Goal: Task Accomplishment & Management: Manage account settings

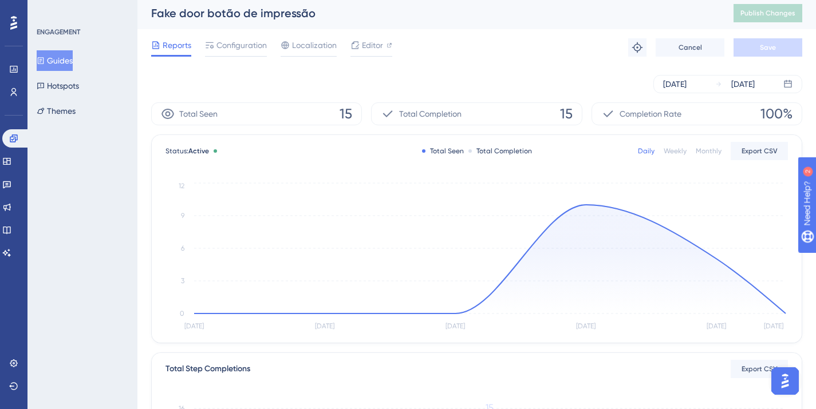
click at [71, 65] on button "Guides" at bounding box center [55, 60] width 36 height 21
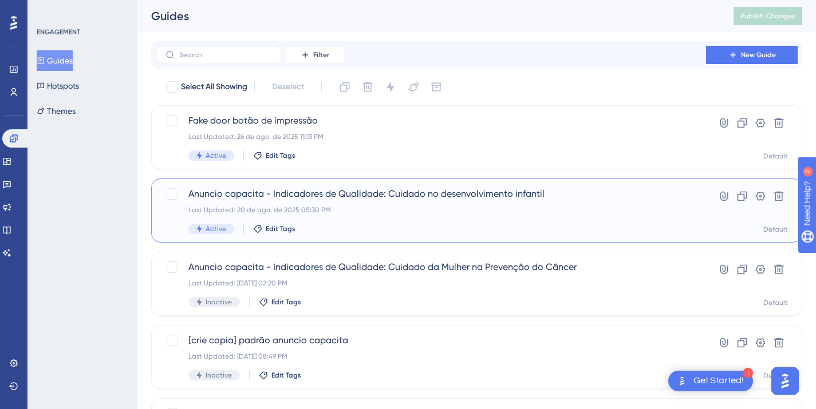
click at [313, 213] on div "Last Updated: 20 de ago. de 2025 05:30 PM" at bounding box center [430, 210] width 485 height 9
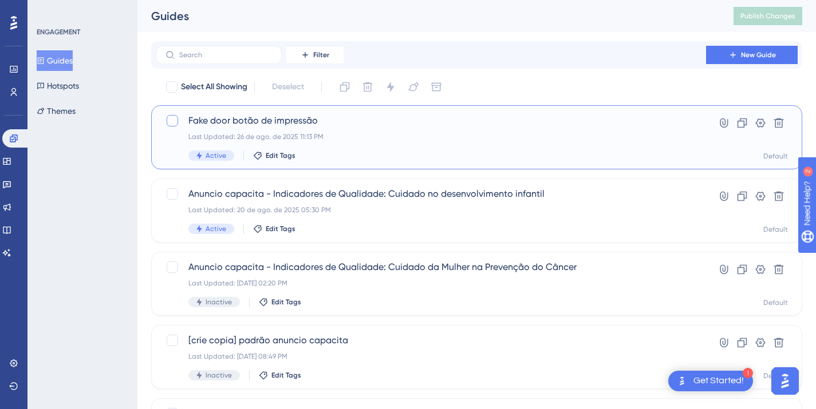
click at [171, 120] on div at bounding box center [172, 120] width 11 height 11
checkbox input "true"
click at [399, 85] on button at bounding box center [390, 87] width 18 height 18
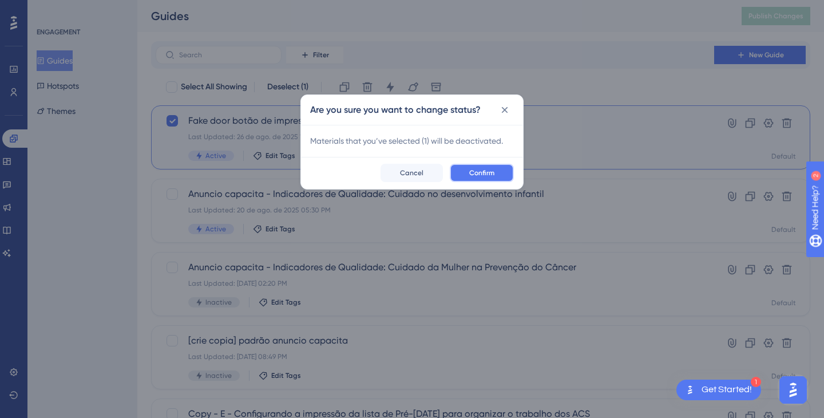
click at [480, 179] on button "Confirm" at bounding box center [482, 173] width 64 height 18
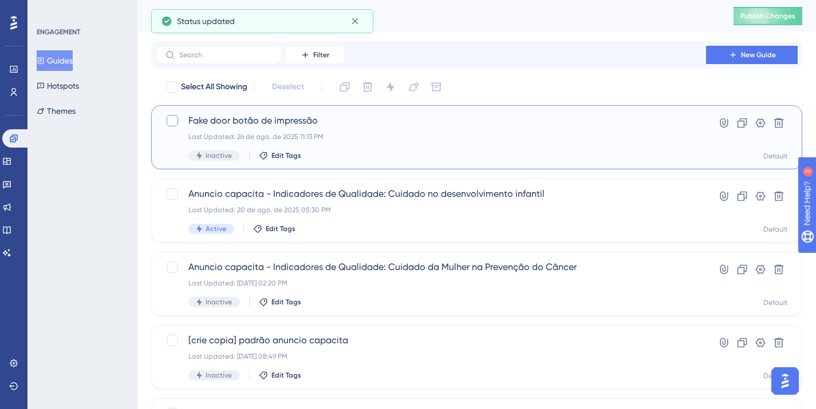
click at [171, 119] on div at bounding box center [172, 120] width 11 height 11
checkbox input "true"
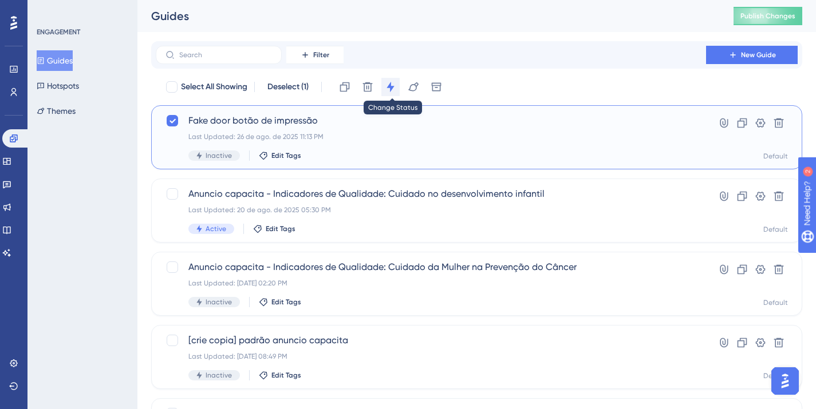
click at [391, 89] on icon at bounding box center [389, 87] width 7 height 10
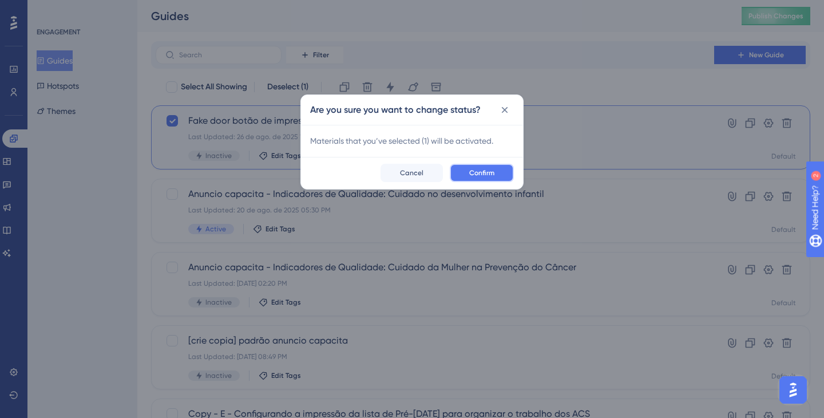
click at [476, 167] on button "Confirm" at bounding box center [482, 173] width 64 height 18
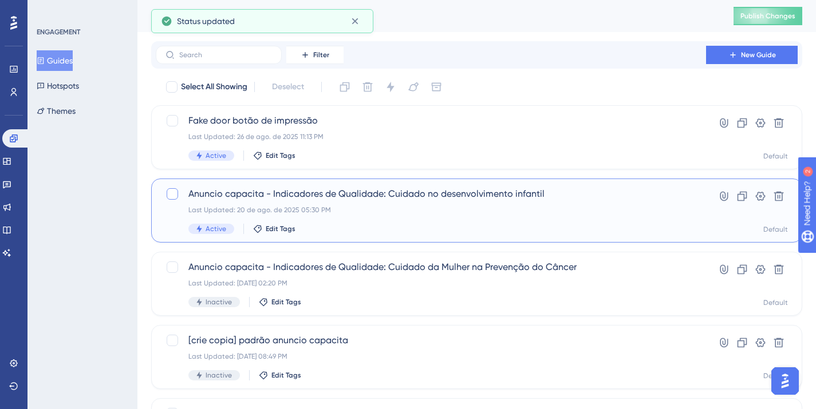
click at [173, 194] on div at bounding box center [172, 193] width 11 height 11
checkbox input "true"
click at [393, 85] on icon at bounding box center [390, 86] width 11 height 11
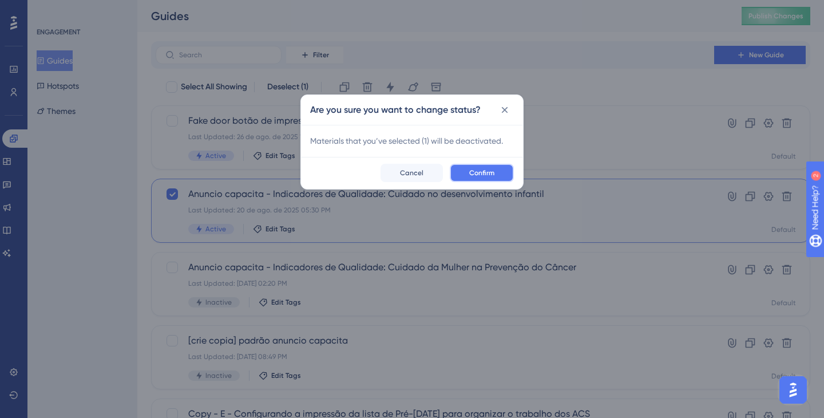
click at [477, 169] on span "Confirm" at bounding box center [481, 172] width 25 height 9
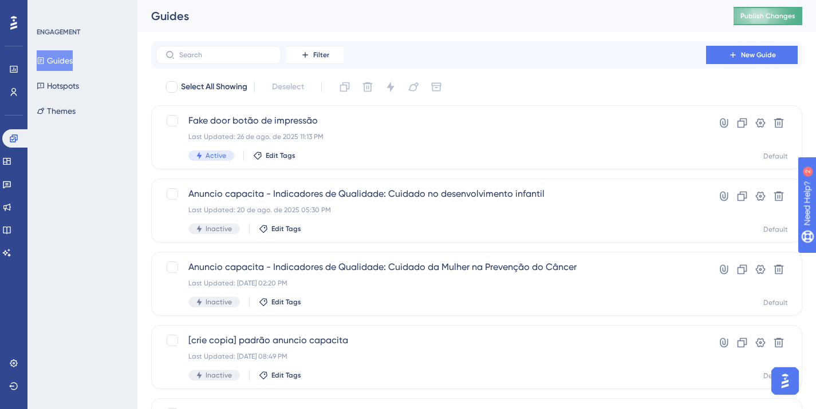
click at [787, 19] on span "Publish Changes" at bounding box center [767, 15] width 55 height 9
click at [11, 168] on link at bounding box center [6, 161] width 9 height 18
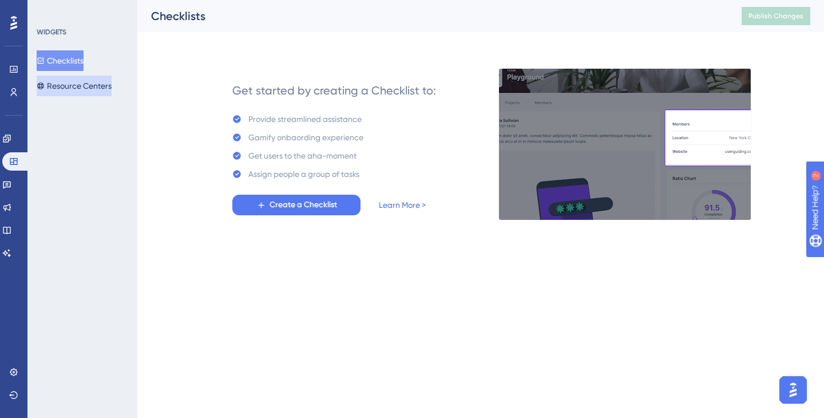
click at [109, 84] on button "Resource Centers" at bounding box center [74, 86] width 75 height 21
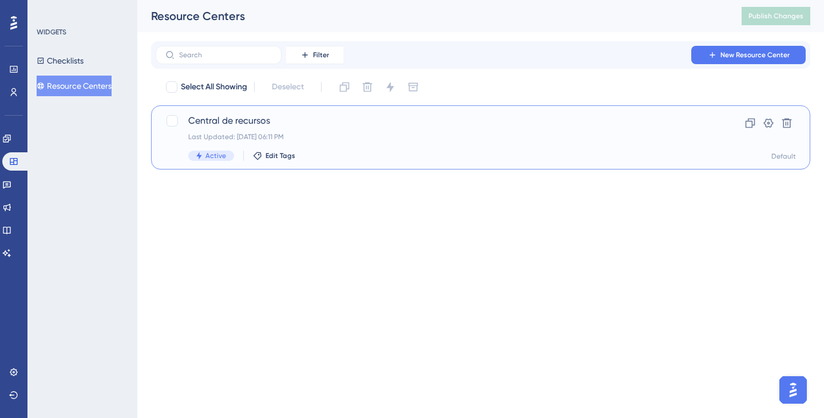
click at [369, 141] on div "Central de recursos Last Updated: [DATE] 06:11 PM Active Edit Tags" at bounding box center [435, 137] width 494 height 47
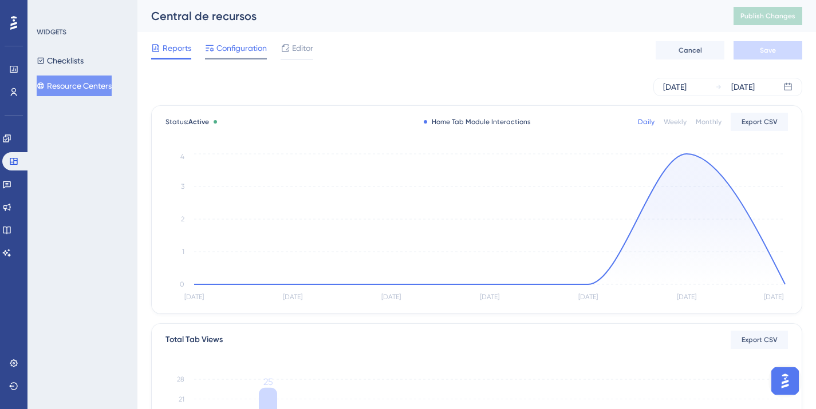
click at [250, 44] on span "Configuration" at bounding box center [241, 48] width 50 height 14
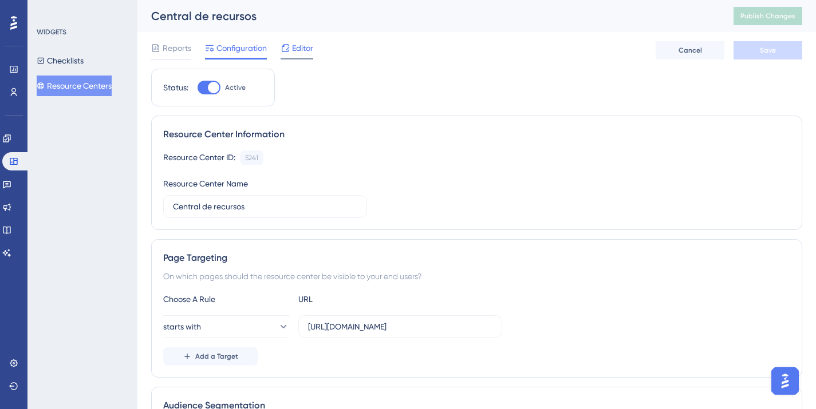
click at [300, 45] on span "Editor" at bounding box center [302, 48] width 21 height 14
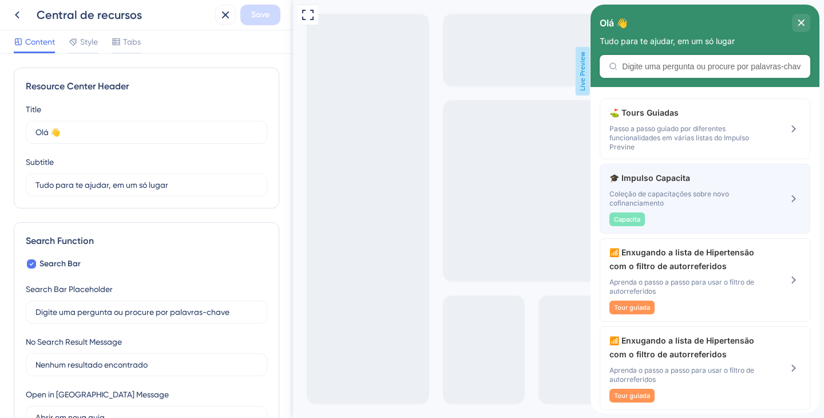
click at [691, 182] on span "🎓 Impulso Capacita" at bounding box center [677, 178] width 135 height 14
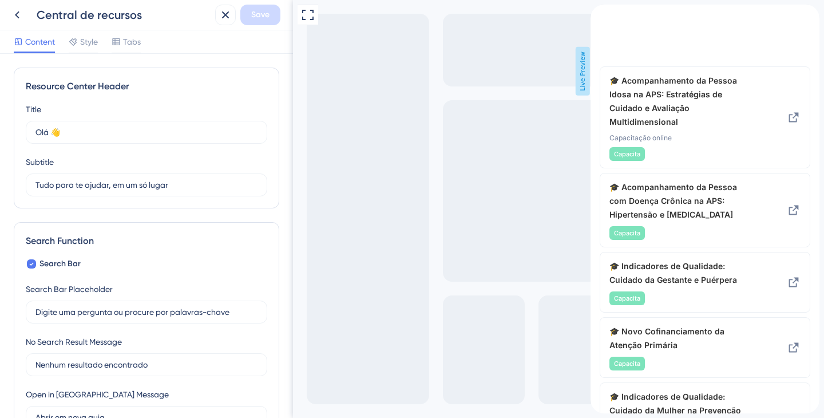
click at [600, 14] on icon "back to header" at bounding box center [595, 9] width 9 height 9
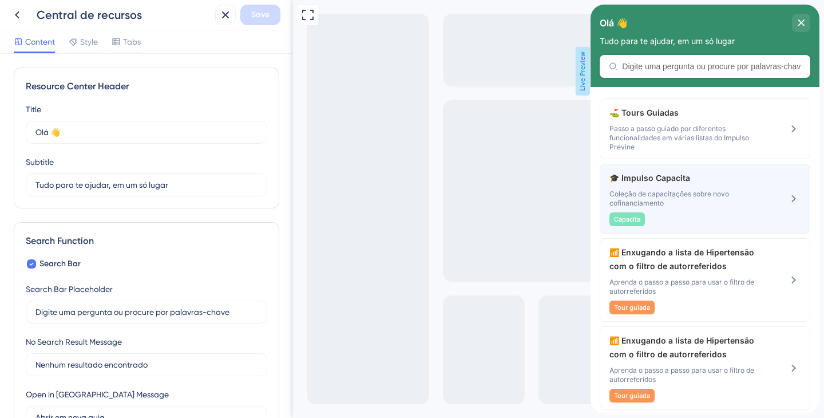
click at [653, 188] on div "🎓 Impulso Capacita Coleção de capacitações sobre novo cofinanciamento Capacita" at bounding box center [686, 198] width 153 height 55
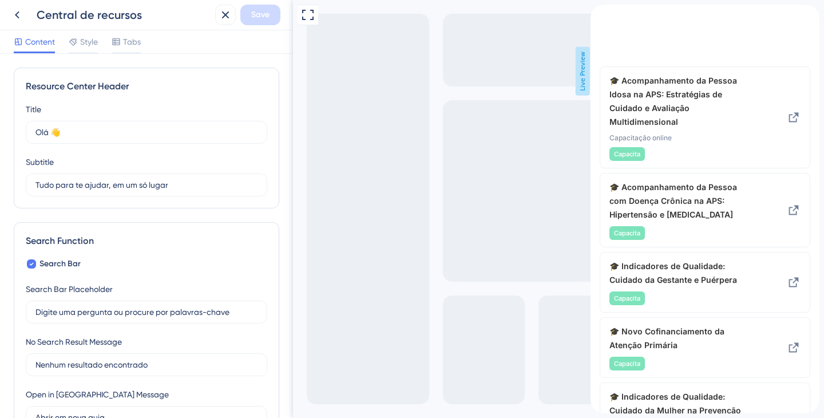
click at [609, 16] on div "back to header" at bounding box center [600, 10] width 18 height 11
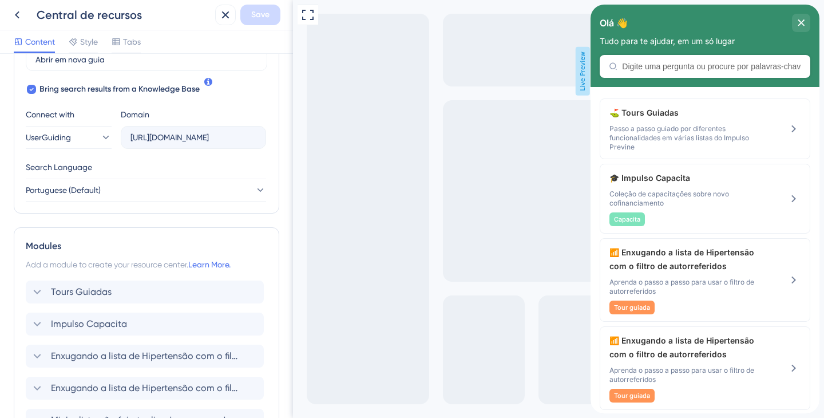
scroll to position [461, 0]
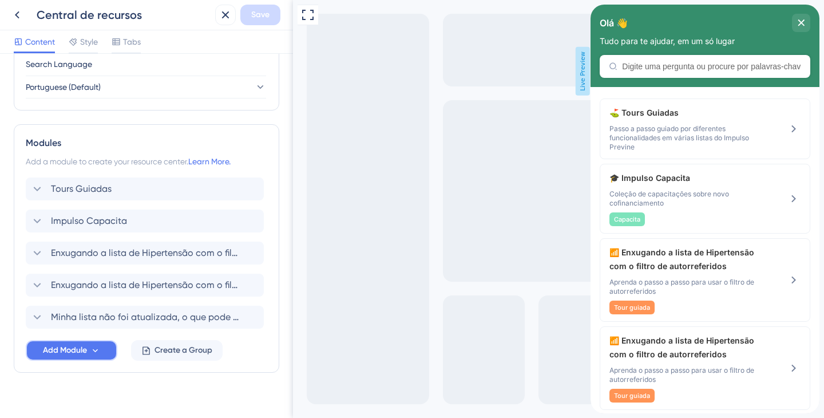
click at [74, 346] on span "Add Module" at bounding box center [65, 351] width 44 height 14
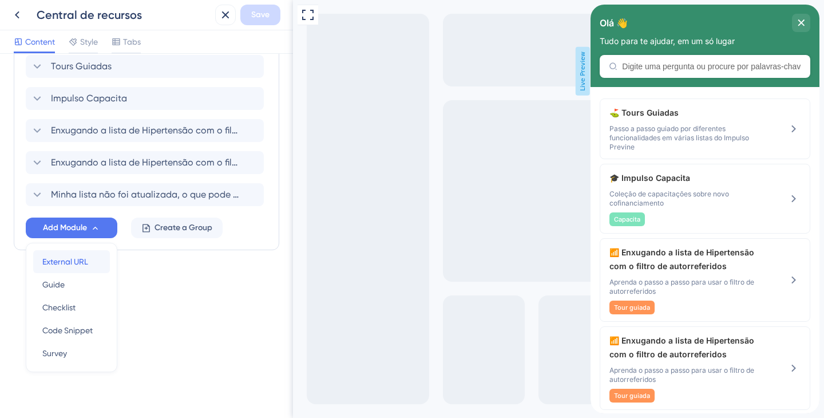
click at [72, 262] on span "External URL" at bounding box center [65, 262] width 46 height 14
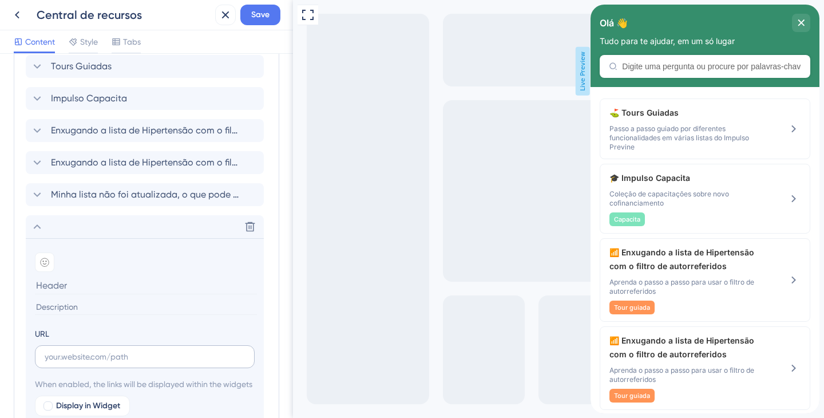
click at [54, 348] on label at bounding box center [145, 356] width 220 height 23
click at [54, 350] on input "text" at bounding box center [145, 356] width 200 height 13
paste input "[URL][DOMAIN_NAME]"
type input "[URL][DOMAIN_NAME]"
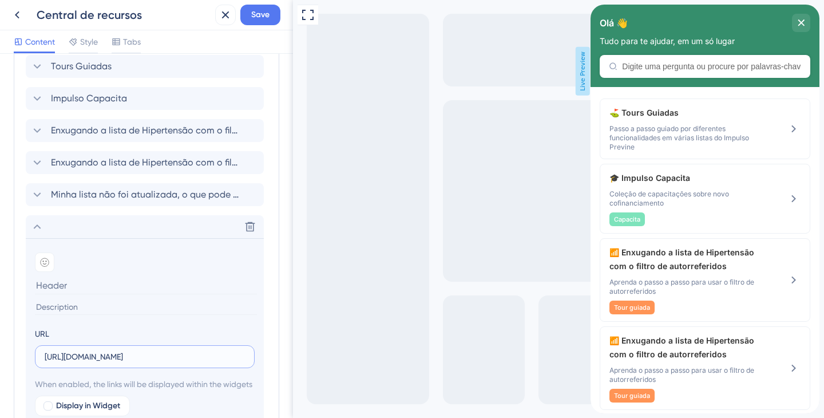
scroll to position [0, 0]
click at [49, 285] on input at bounding box center [146, 286] width 222 height 18
paste input "Indicadores de Qualidade: Cuidado no Desenvolvimento Infantil"
type input "Indicadores de Qualidade: Cuidado no Desenvolvimento Infantil"
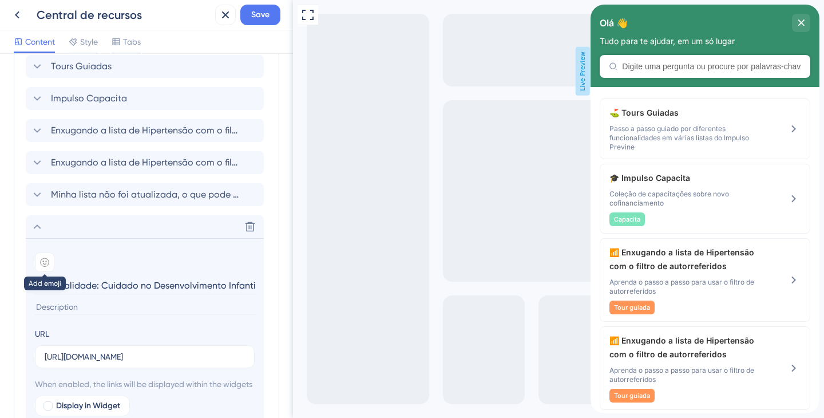
click at [46, 258] on icon at bounding box center [44, 262] width 9 height 9
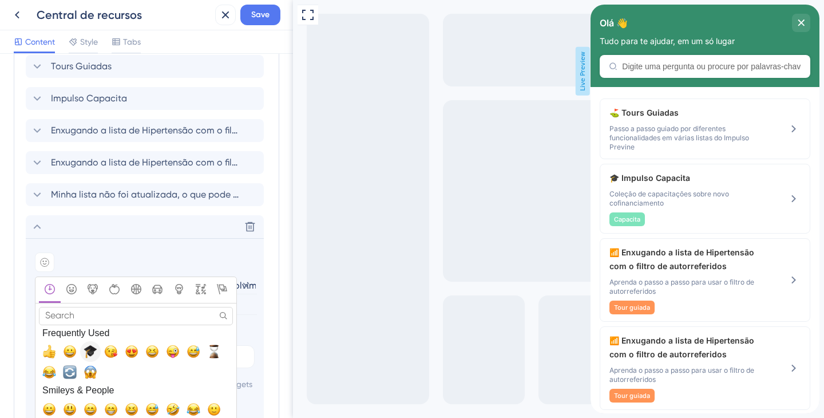
click at [91, 352] on span "🎓, mortar_board" at bounding box center [91, 352] width 14 height 14
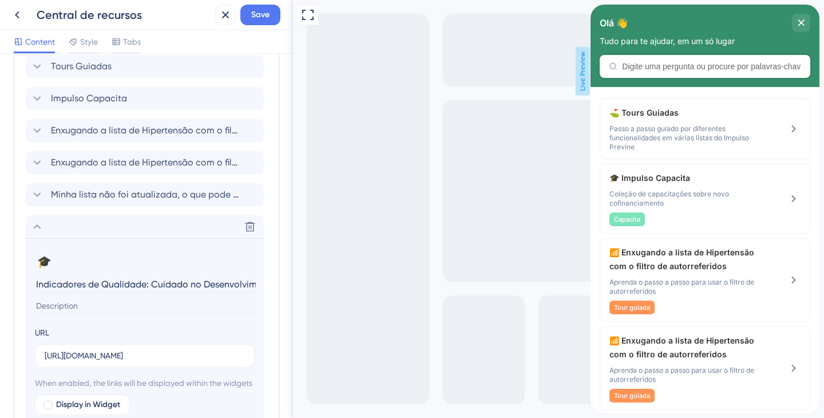
scroll to position [684, 0]
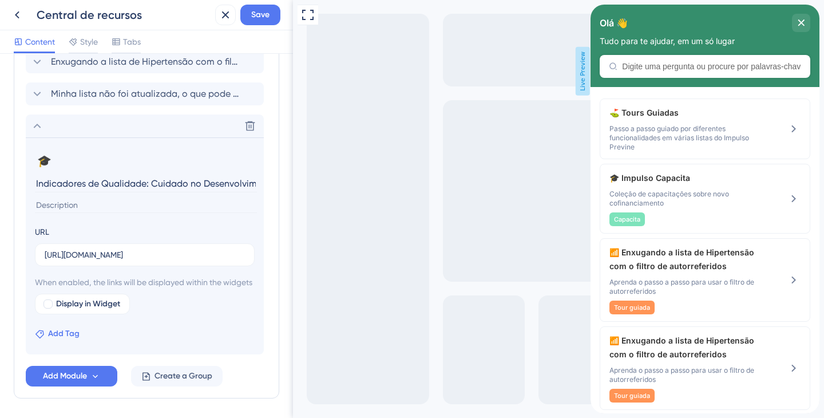
click at [61, 341] on span "Add Tag" at bounding box center [63, 334] width 31 height 14
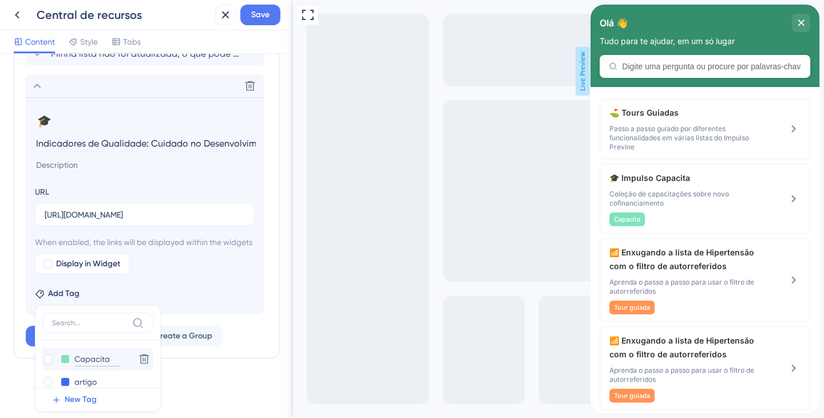
click at [81, 358] on input "Capacita" at bounding box center [97, 359] width 46 height 14
click at [53, 356] on label at bounding box center [49, 358] width 14 height 11
checkbox input "true"
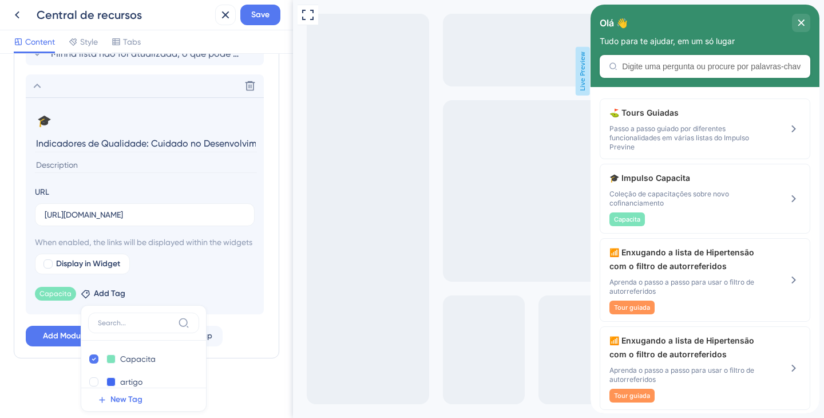
click at [280, 243] on div "Resource Center Header Title Olá 👋 22 Olá 👋 Subtitle Tudo para te ajudar, em um…" at bounding box center [146, 236] width 293 height 364
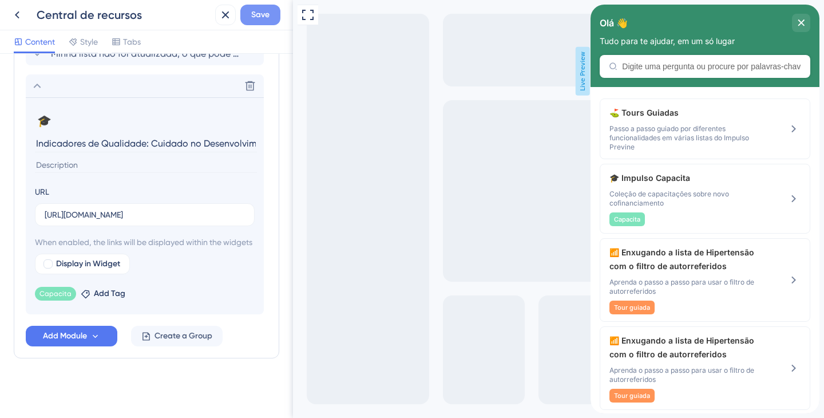
click at [267, 20] on span "Save" at bounding box center [260, 15] width 18 height 14
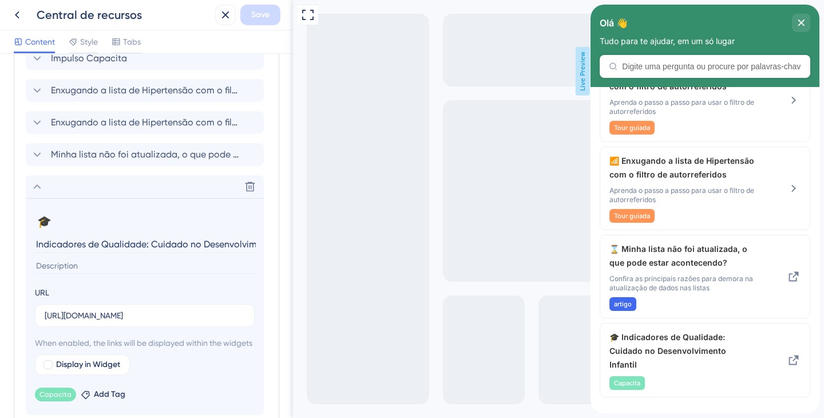
scroll to position [622, 0]
click at [39, 187] on icon at bounding box center [37, 187] width 7 height 5
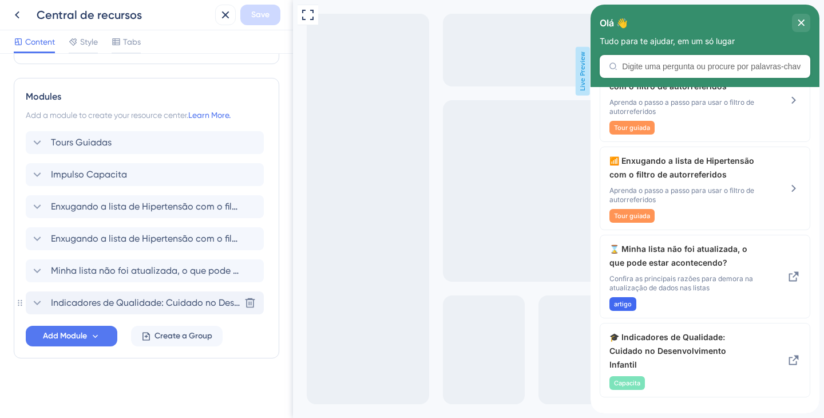
click at [147, 303] on span "Indicadores de Qualidade: Cuidado no Desenvolvimento Infantil" at bounding box center [145, 303] width 189 height 14
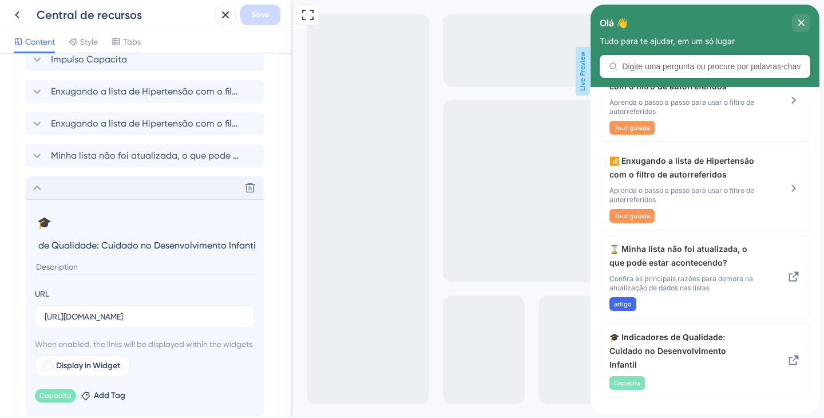
scroll to position [519, 0]
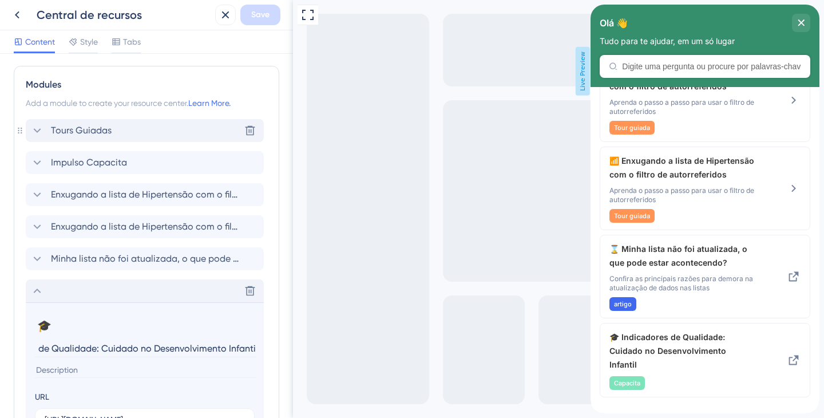
click at [119, 137] on div "Tours Guiadas Delete" at bounding box center [145, 130] width 238 height 23
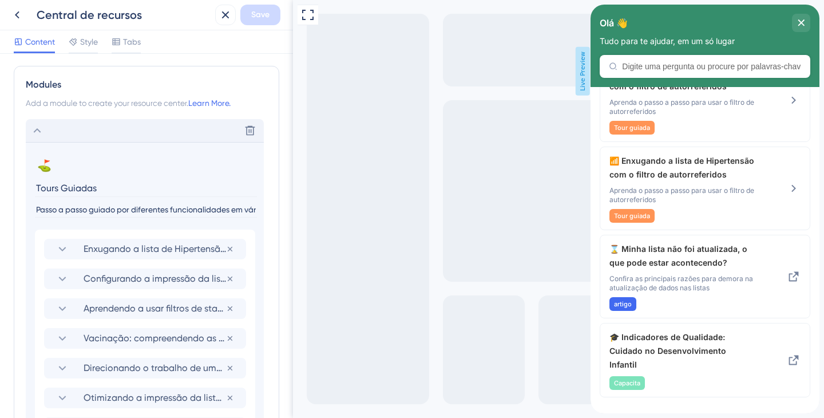
click at [119, 137] on div "Delete" at bounding box center [145, 130] width 238 height 23
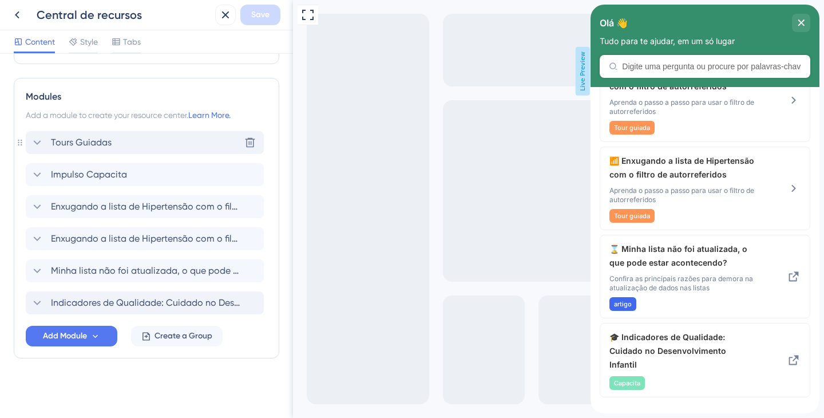
scroll to position [507, 0]
click at [120, 161] on div "Tours Guiadas Impulso Capacita Enxugando a lista de Hipertensão com o filtro de…" at bounding box center [147, 222] width 242 height 183
click at [120, 171] on span "Impulso Capacita" at bounding box center [89, 175] width 76 height 14
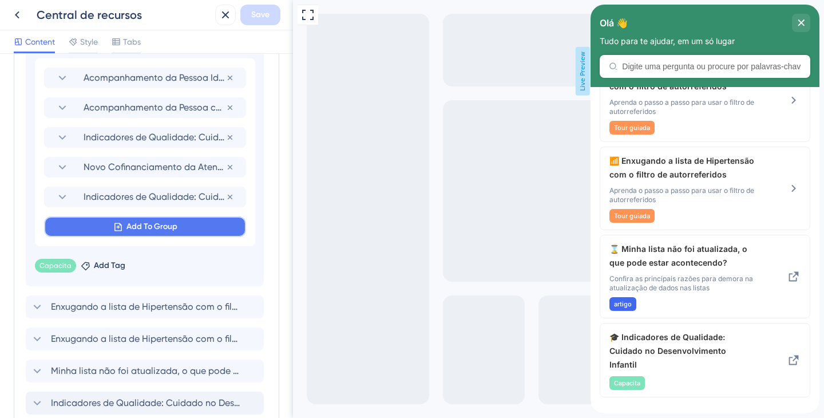
click at [142, 223] on span "Add To Group" at bounding box center [152, 227] width 51 height 14
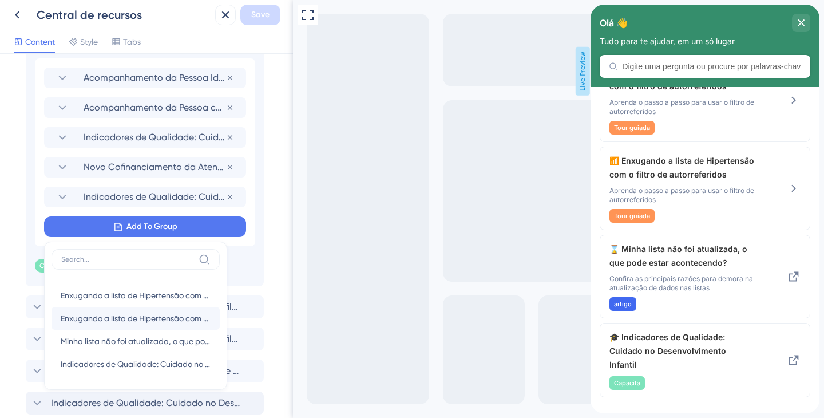
scroll to position [802, 0]
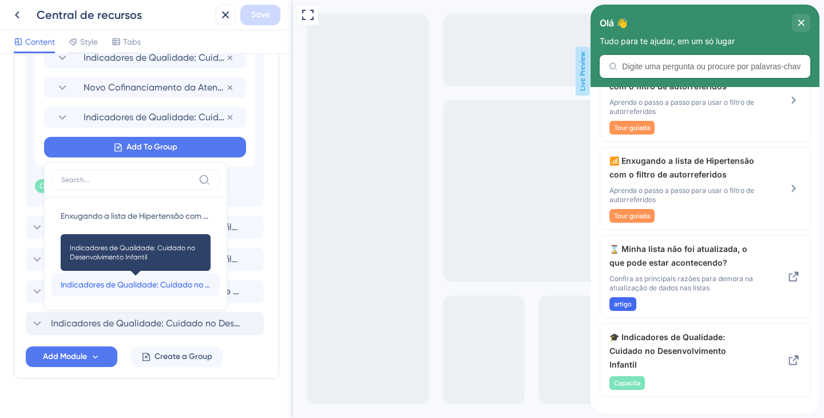
click at [125, 286] on span "Indicadores de Qualidade: Cuidado no Desenvolvimento Infantil" at bounding box center [136, 285] width 150 height 14
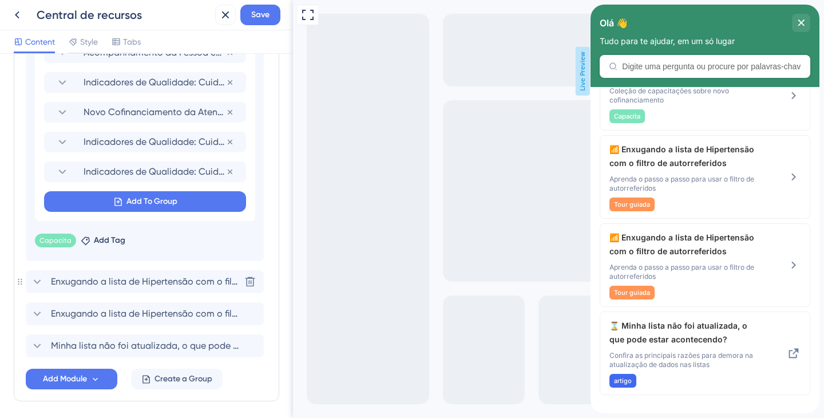
scroll to position [622, 0]
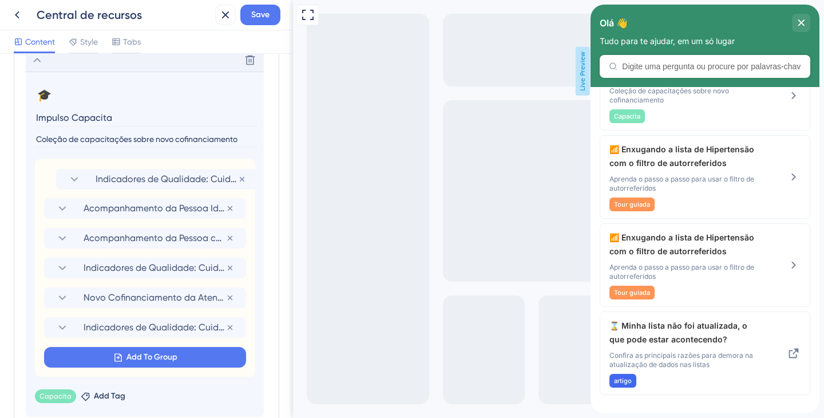
drag, startPoint x: 120, startPoint y: 329, endPoint x: 135, endPoint y: 168, distance: 161.6
click at [135, 168] on div "Acompanhamento da Pessoa Idosa na APS: Estratégias de Cuidado e Avaliação Multi…" at bounding box center [145, 268] width 220 height 218
click at [273, 17] on button "Save" at bounding box center [260, 15] width 40 height 21
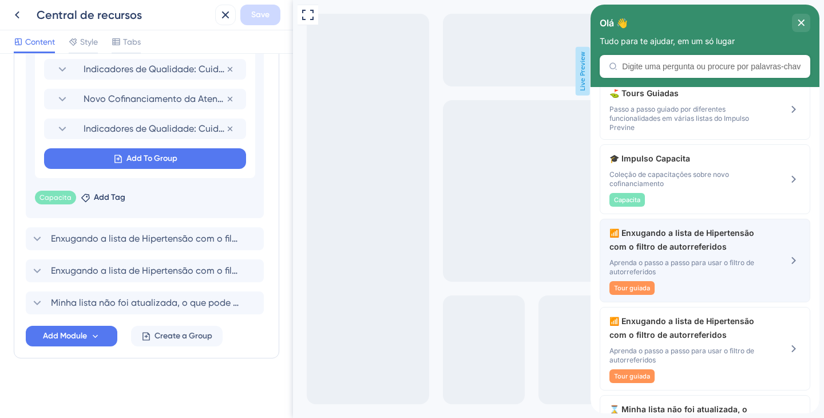
scroll to position [0, 0]
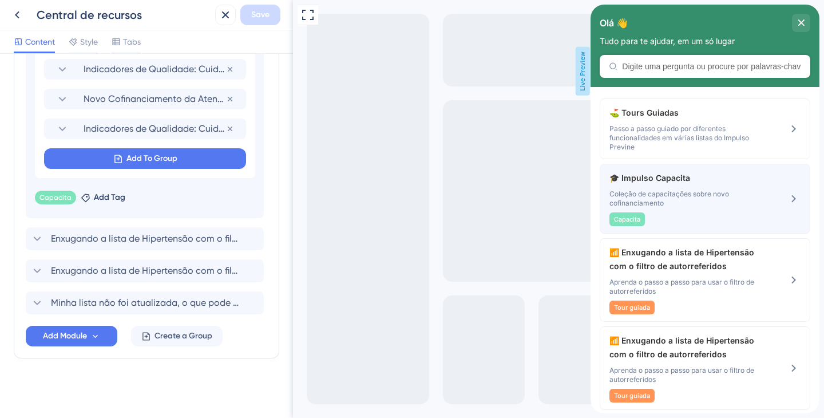
click at [693, 188] on div "🎓 Impulso Capacita Coleção de capacitações sobre novo cofinanciamento Capacita" at bounding box center [686, 198] width 153 height 55
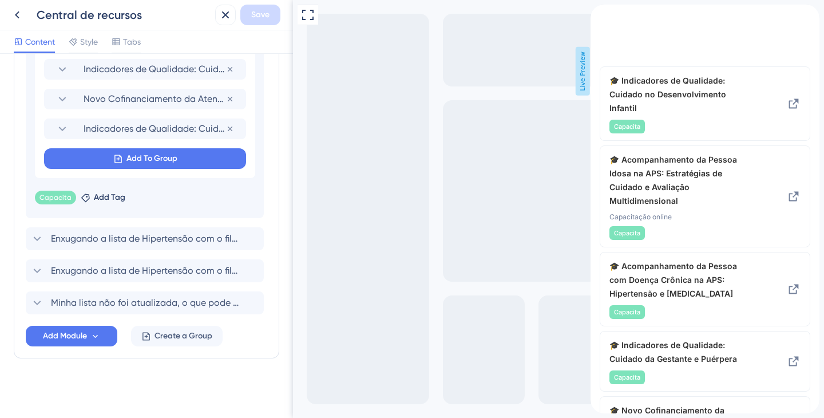
click at [609, 25] on div "close resource center" at bounding box center [600, 25] width 18 height 18
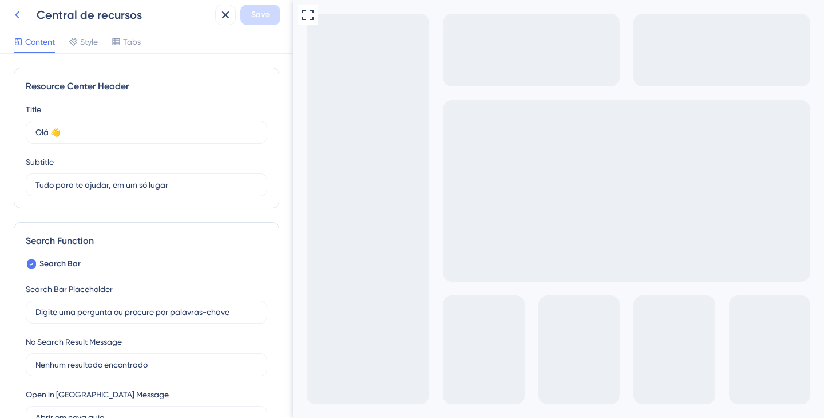
click at [19, 11] on icon at bounding box center [17, 15] width 14 height 14
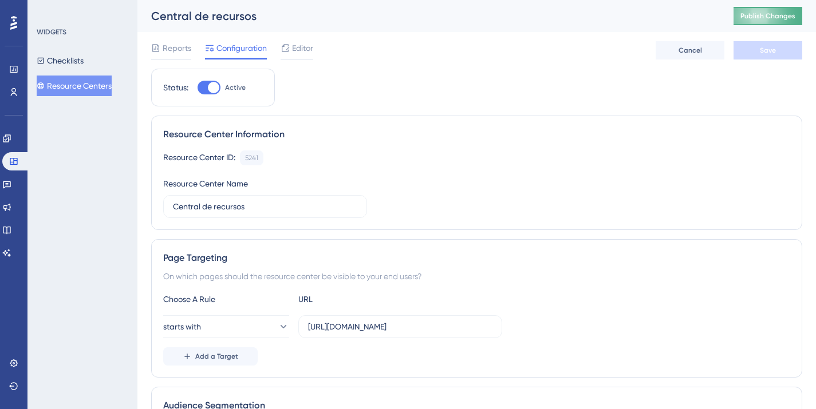
click at [760, 13] on span "Publish Changes" at bounding box center [767, 15] width 55 height 9
